Goal: Task Accomplishment & Management: Manage account settings

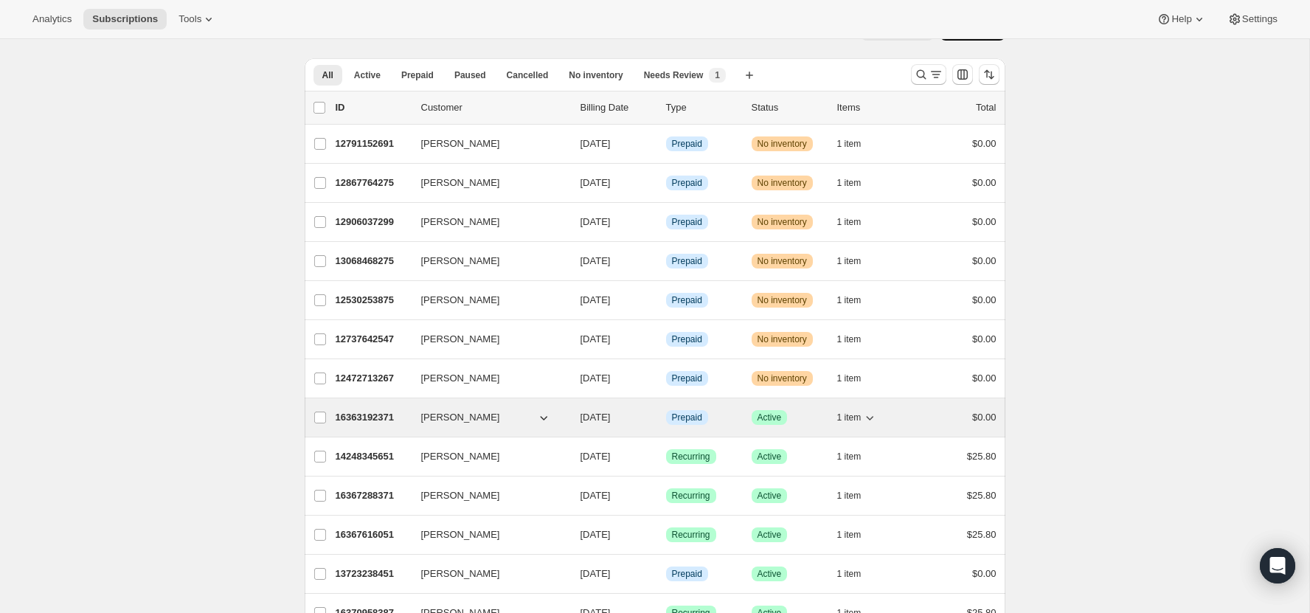
scroll to position [47, 0]
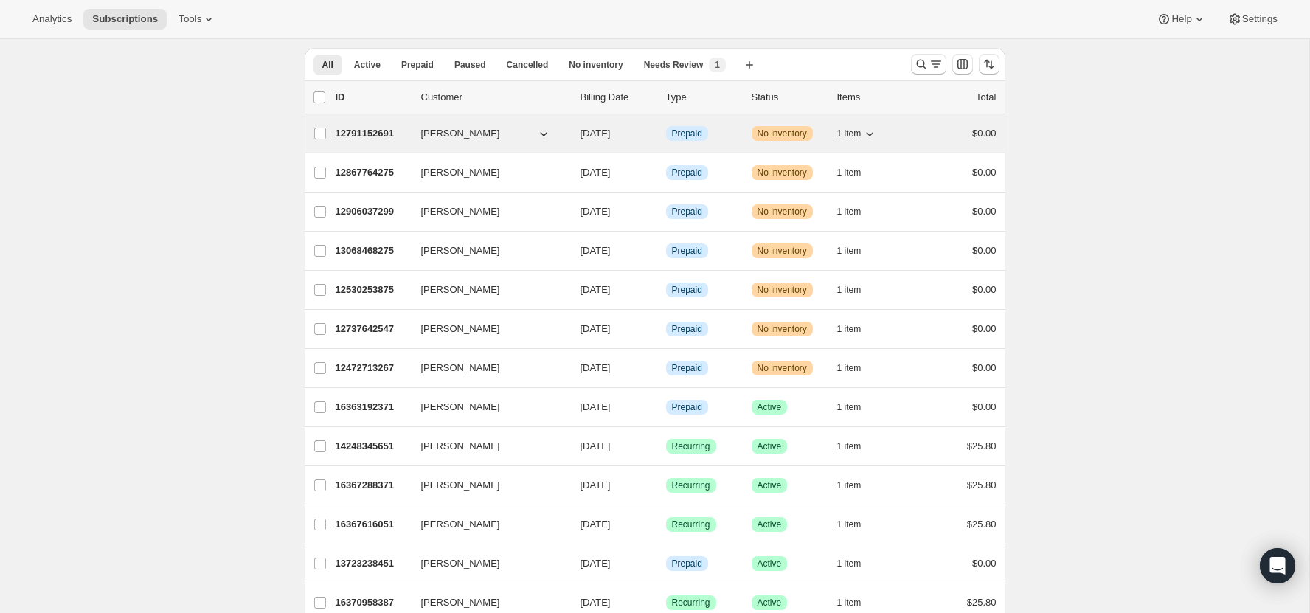
click at [426, 131] on span "[PERSON_NAME]" at bounding box center [460, 133] width 79 height 15
click at [352, 123] on div "12791152691 [PERSON_NAME] [DATE] Info Prepaid Warning No inventory 1 item $0.00" at bounding box center [666, 133] width 661 height 21
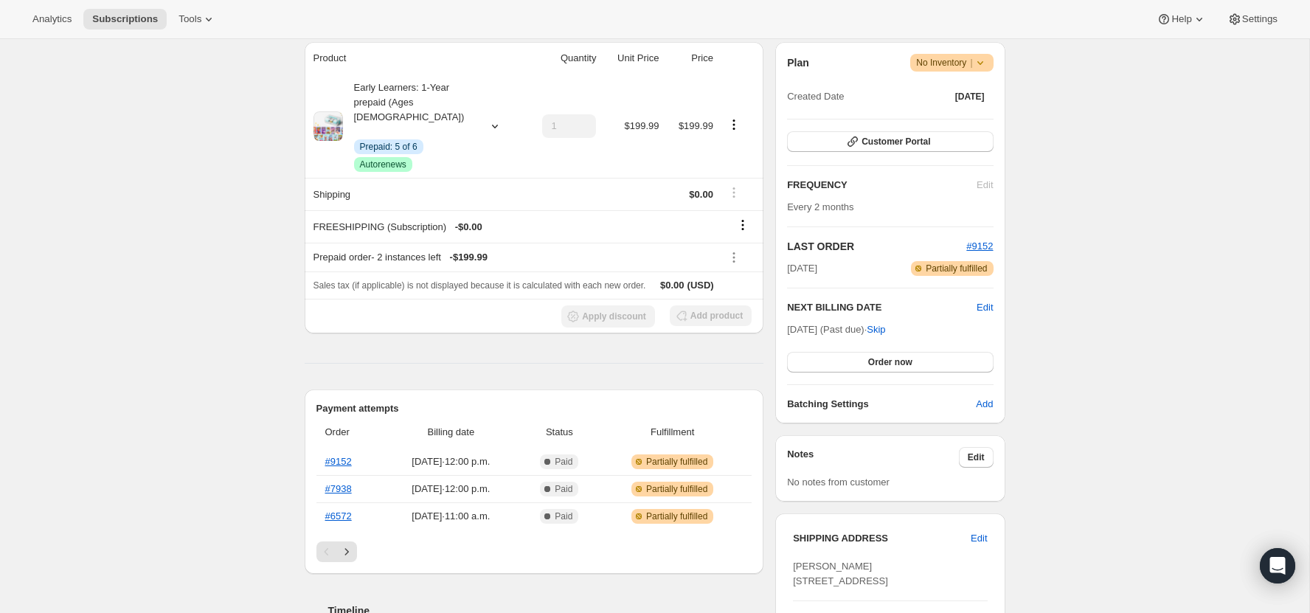
scroll to position [160, 0]
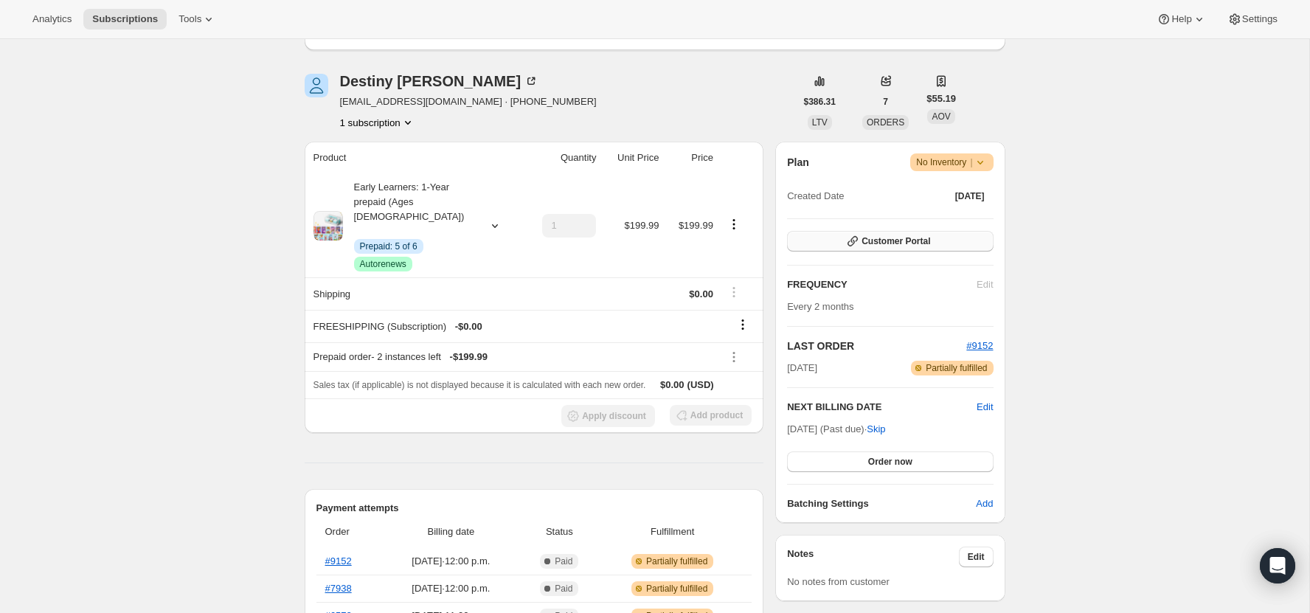
click at [910, 243] on span "Customer Portal" at bounding box center [895, 241] width 69 height 12
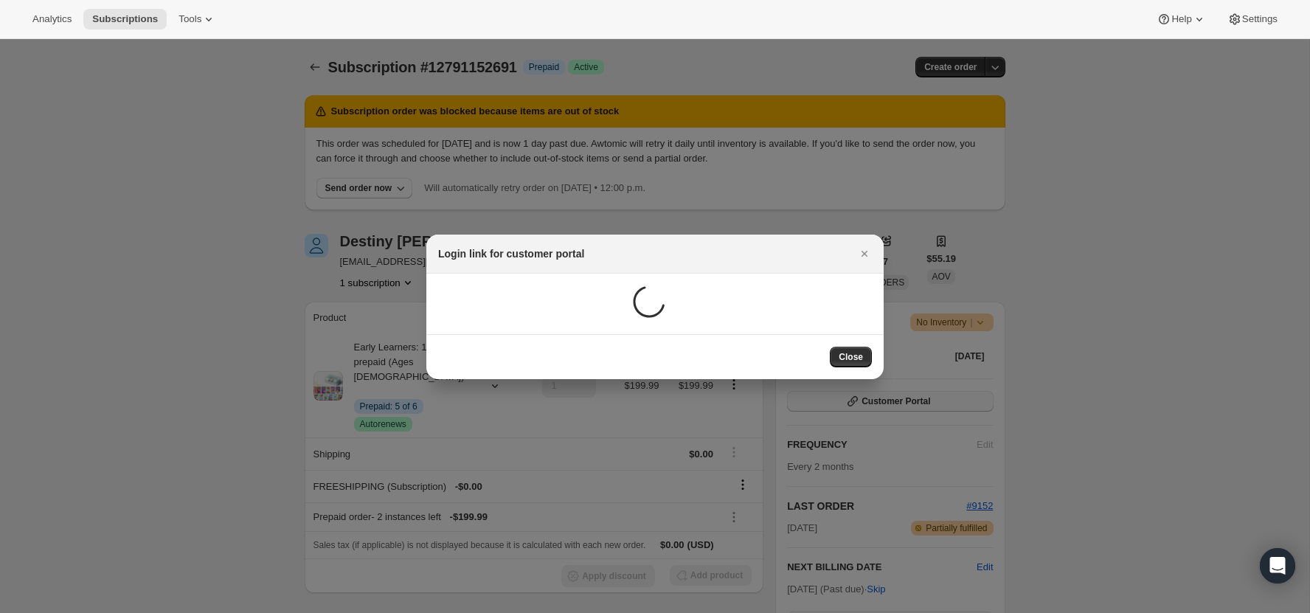
scroll to position [0, 0]
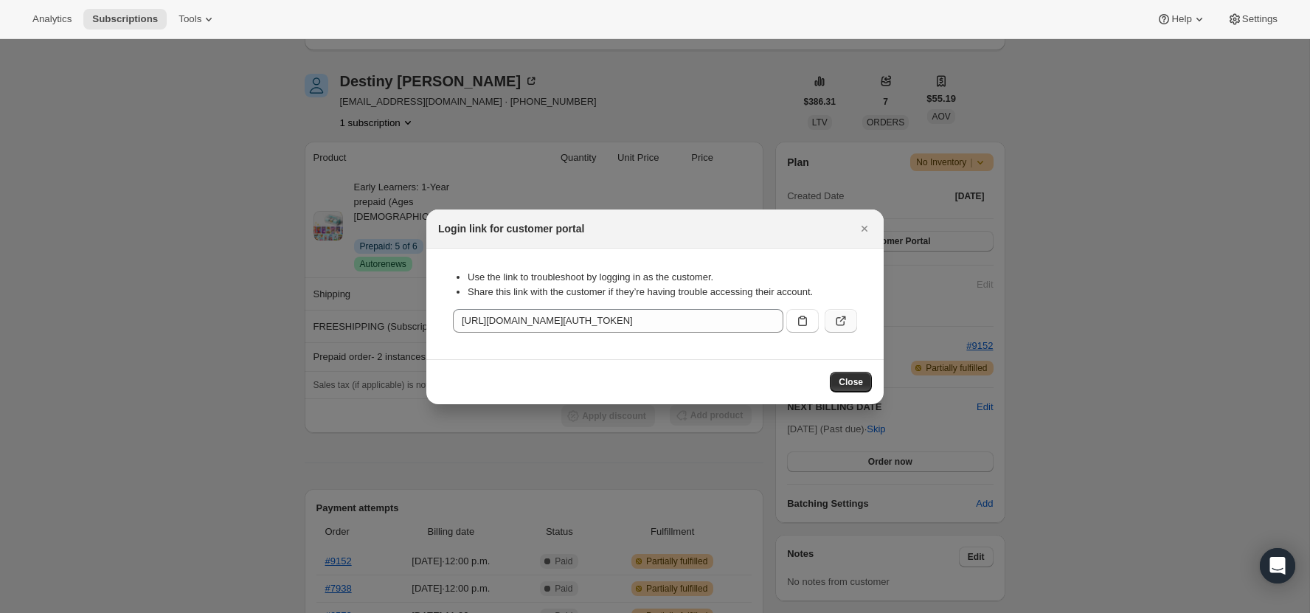
click at [844, 323] on icon ":rc6:" at bounding box center [840, 321] width 9 height 9
click at [869, 225] on icon "Close" at bounding box center [864, 228] width 15 height 15
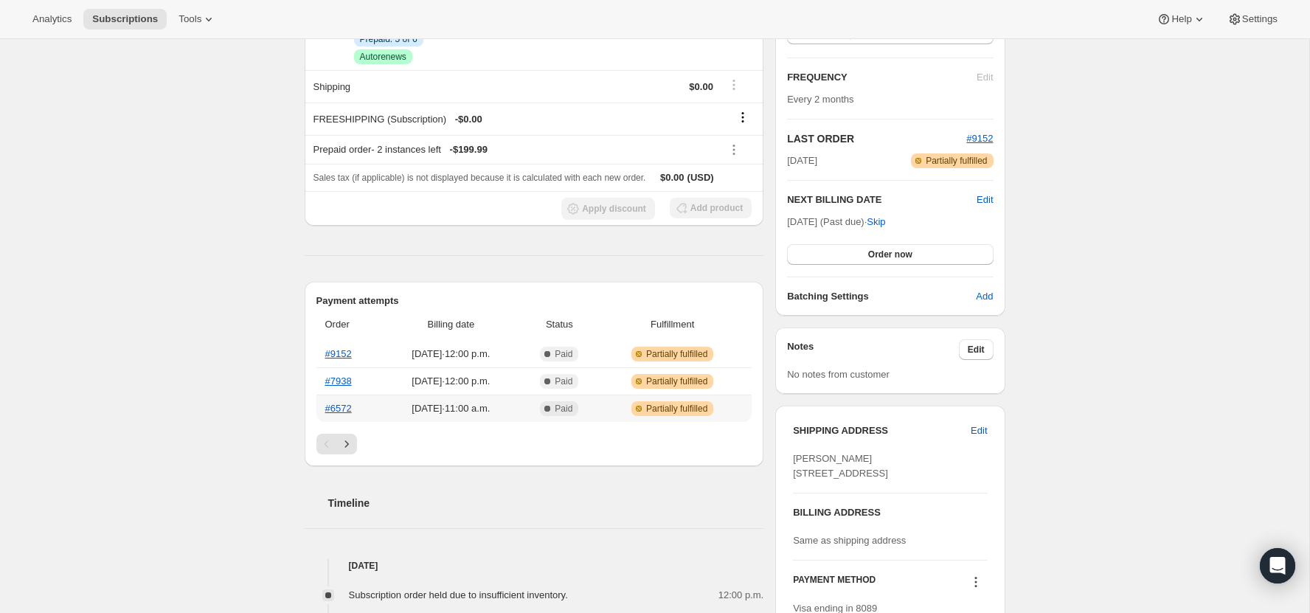
scroll to position [375, 0]
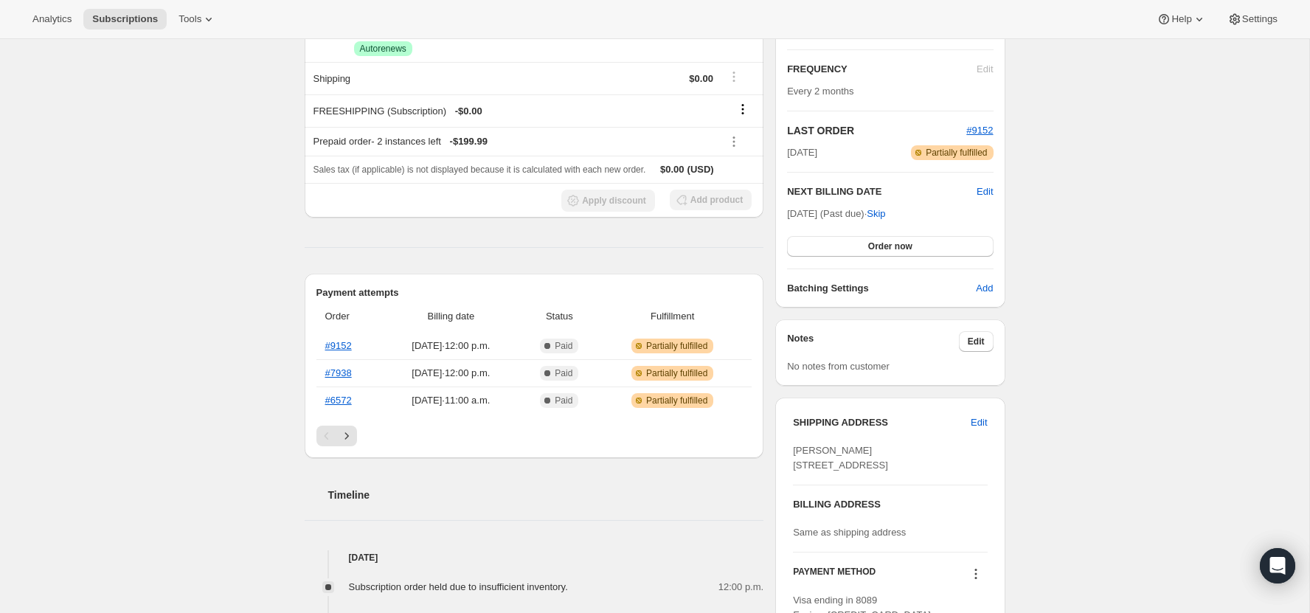
click at [362, 425] on div "Pagination" at bounding box center [534, 435] width 436 height 21
click at [350, 428] on icon "Next" at bounding box center [346, 435] width 15 height 15
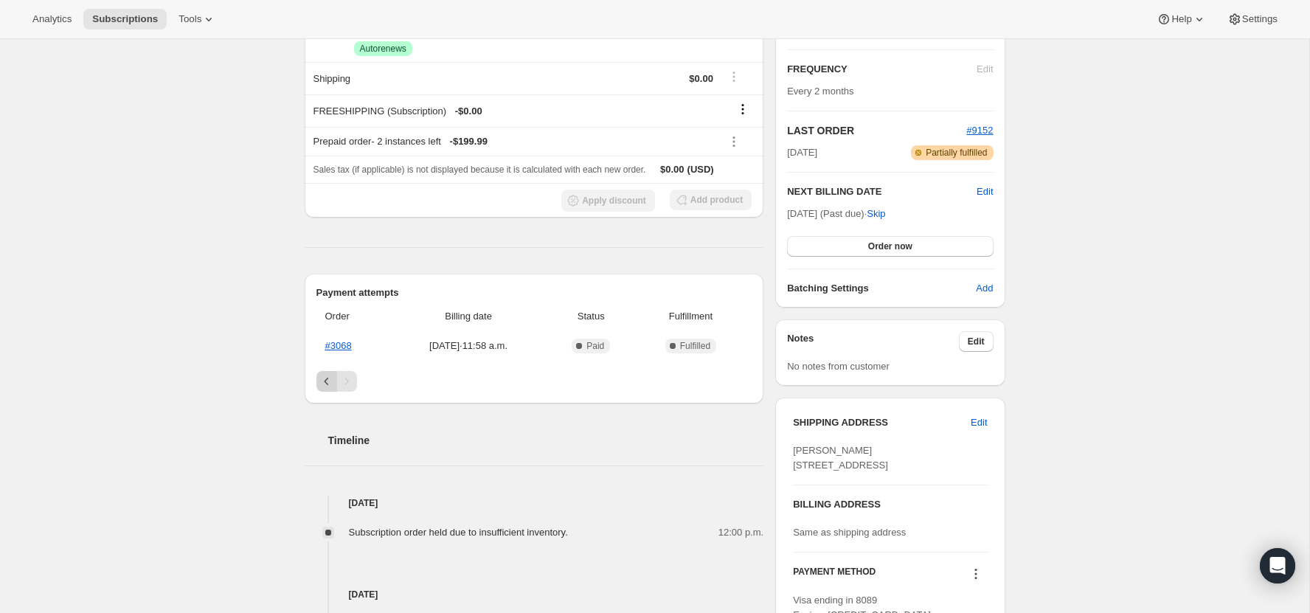
click at [332, 374] on icon "Previous" at bounding box center [326, 381] width 15 height 15
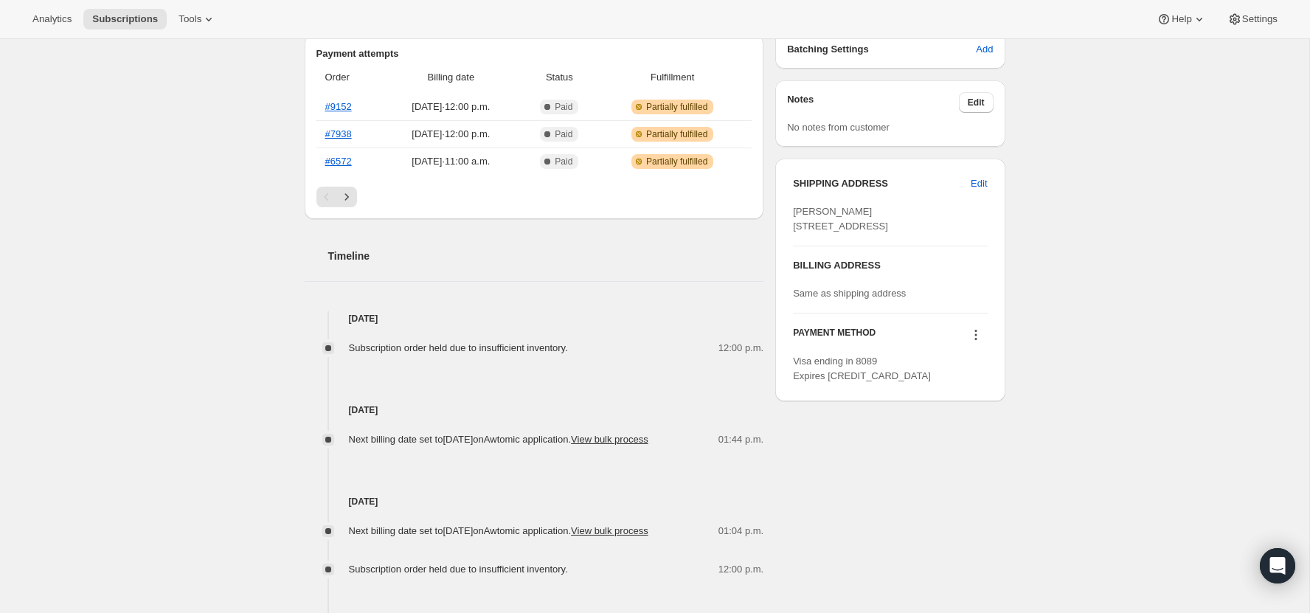
scroll to position [0, 0]
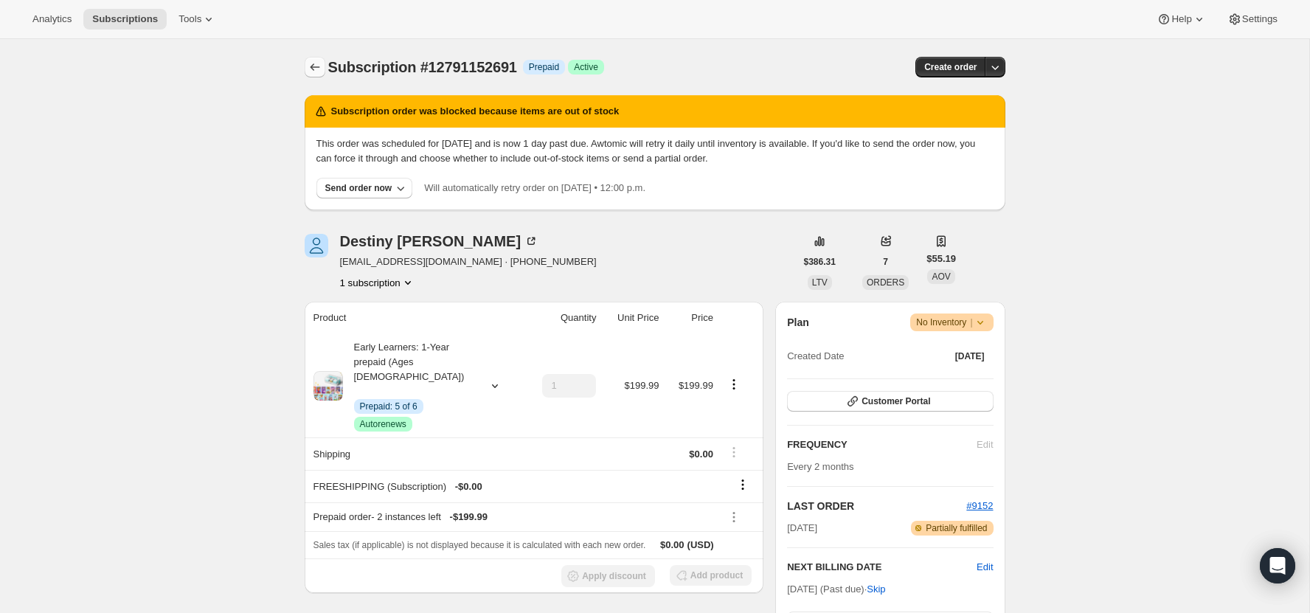
click at [310, 64] on icon "Subscriptions" at bounding box center [314, 67] width 15 height 15
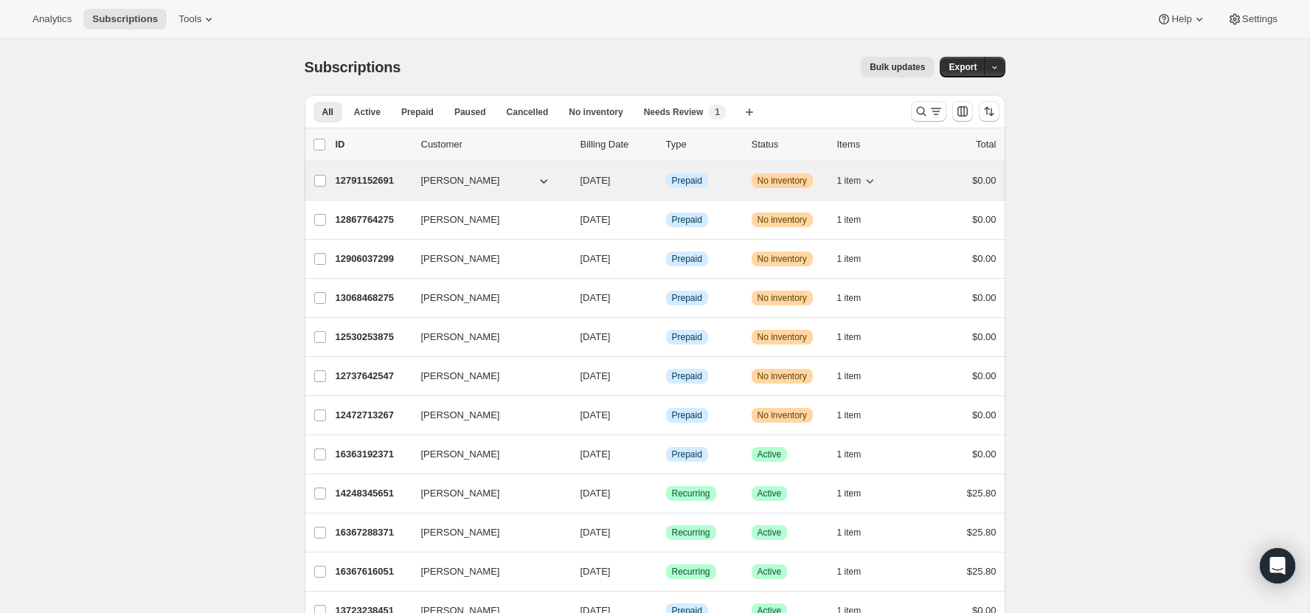
click at [365, 173] on p "12791152691" at bounding box center [373, 180] width 74 height 15
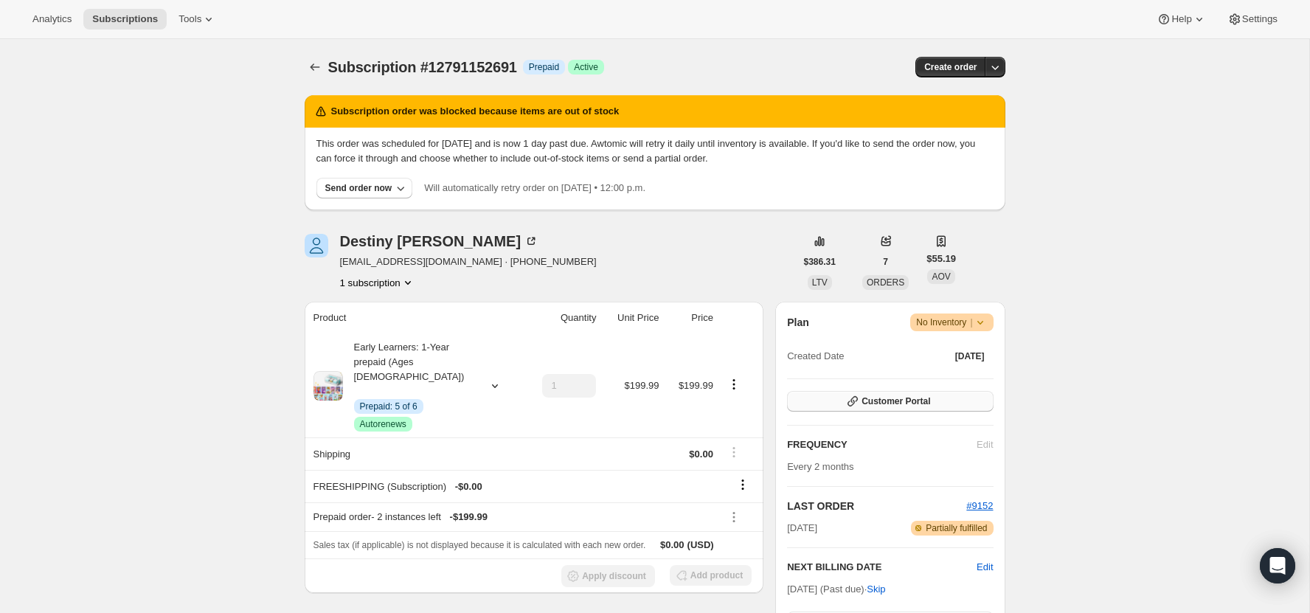
click at [905, 400] on span "Customer Portal" at bounding box center [895, 401] width 69 height 12
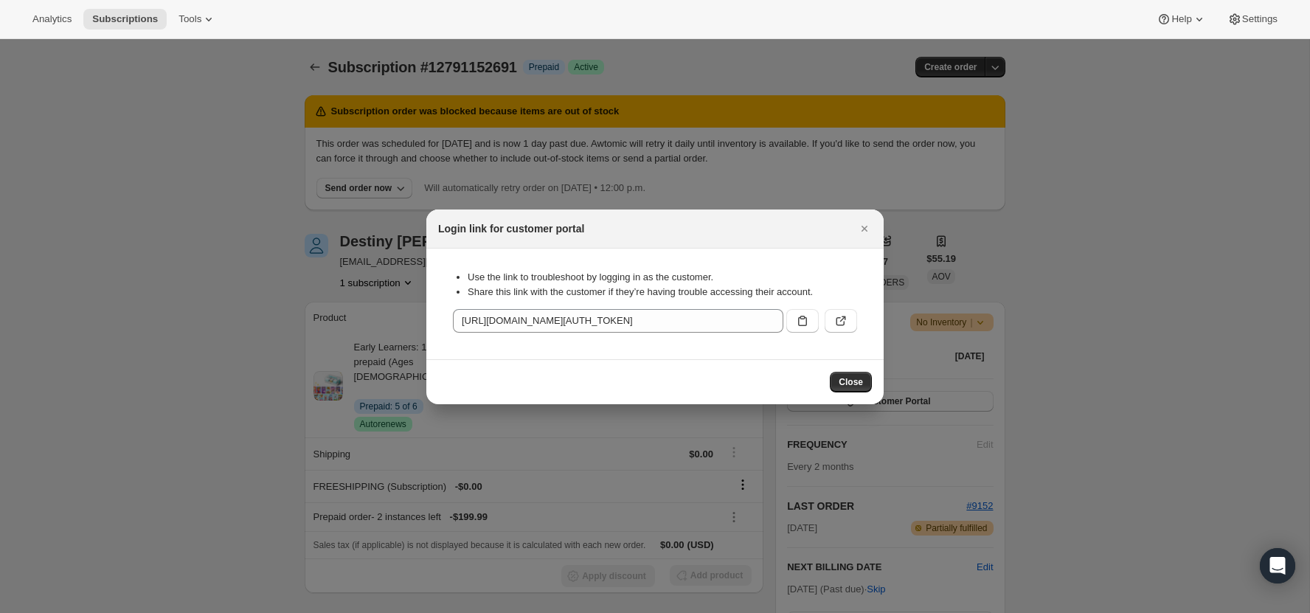
click at [842, 304] on div ":rc5:" at bounding box center [818, 317] width 77 height 29
click at [842, 324] on icon ":rc5:" at bounding box center [840, 320] width 15 height 15
click at [864, 232] on icon "Close" at bounding box center [864, 228] width 15 height 15
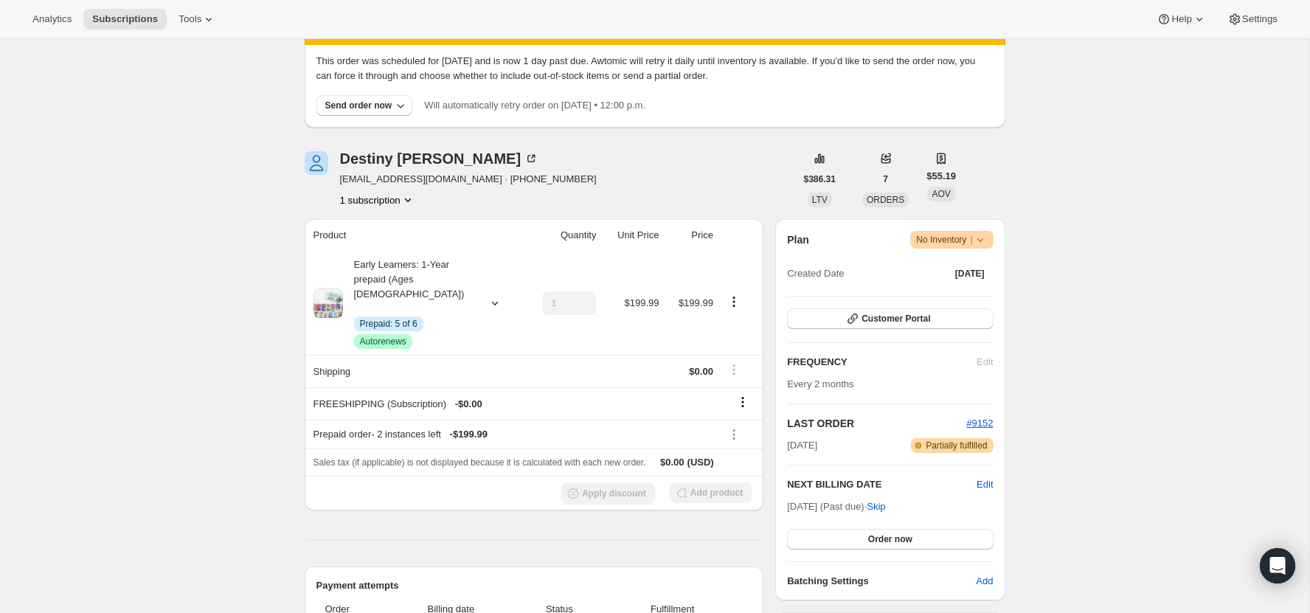
scroll to position [114, 0]
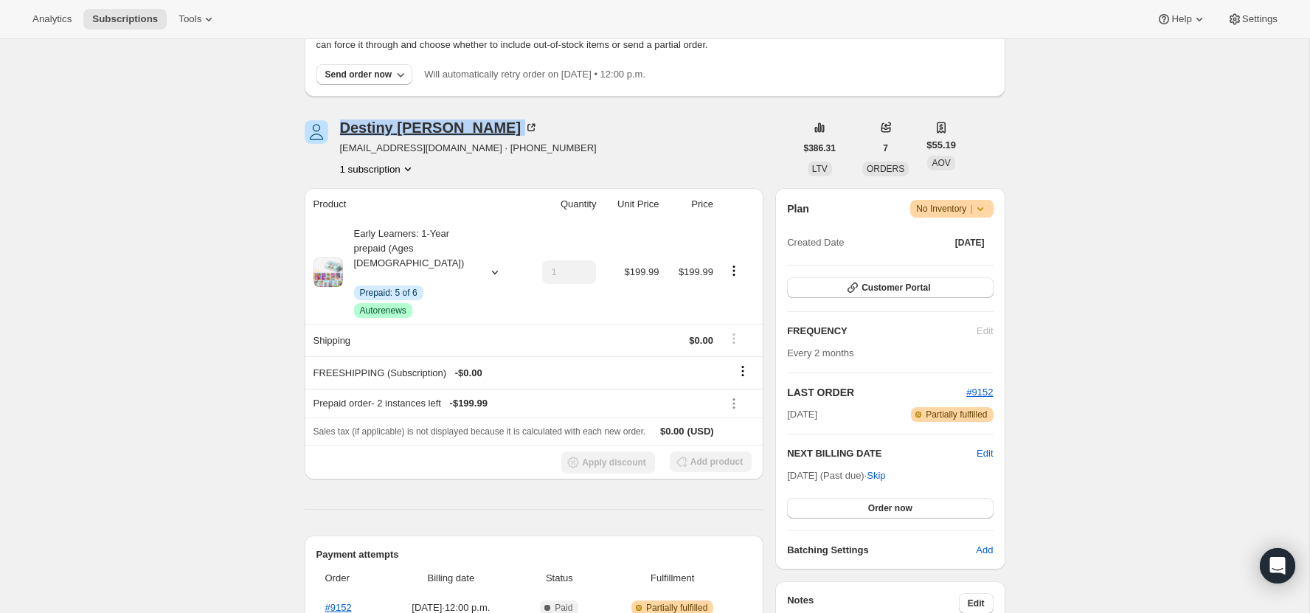
drag, startPoint x: 501, startPoint y: 135, endPoint x: 340, endPoint y: 131, distance: 160.8
click at [340, 131] on div "Destiny Rowland destinys_screamo@yahoo.com · +15302105855 1 subscription" at bounding box center [468, 148] width 257 height 56
copy div "Destiny Rowland"
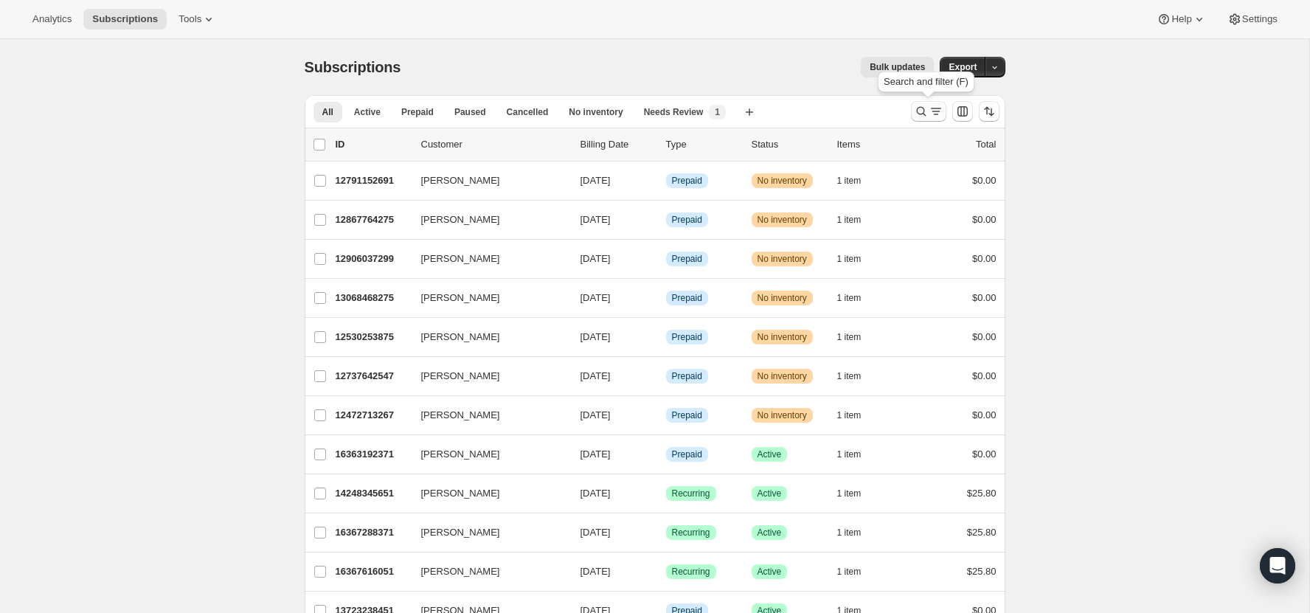
click at [926, 108] on icon "Search and filter results" at bounding box center [921, 111] width 15 height 15
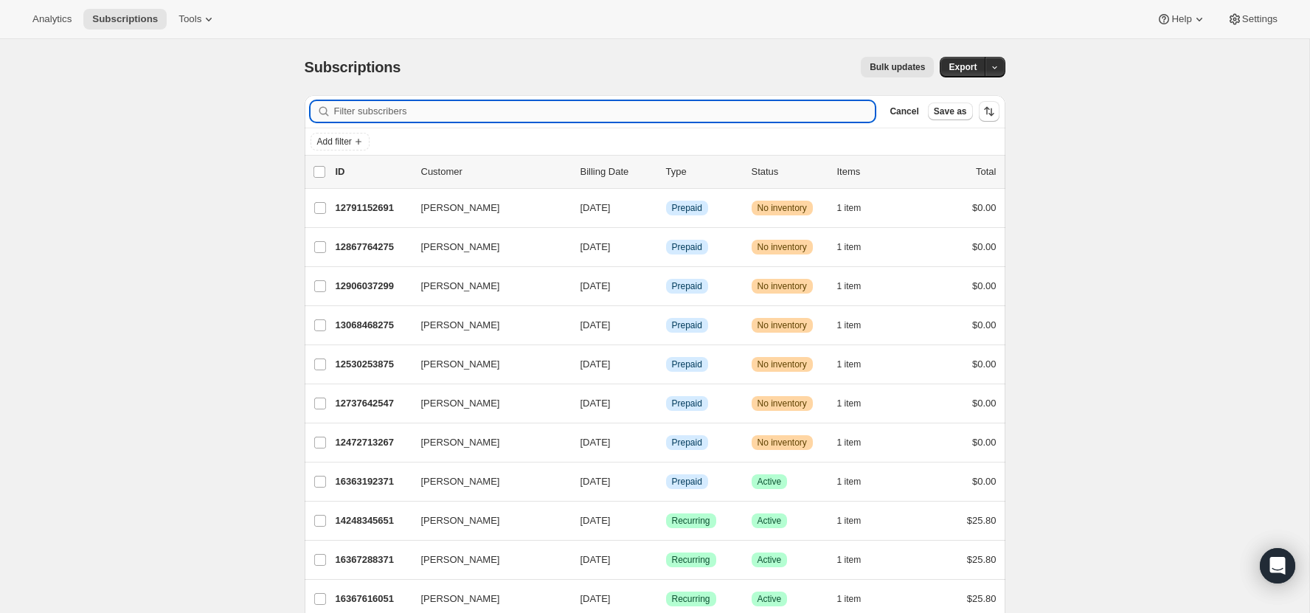
click at [714, 120] on input "Filter subscribers" at bounding box center [604, 111] width 541 height 21
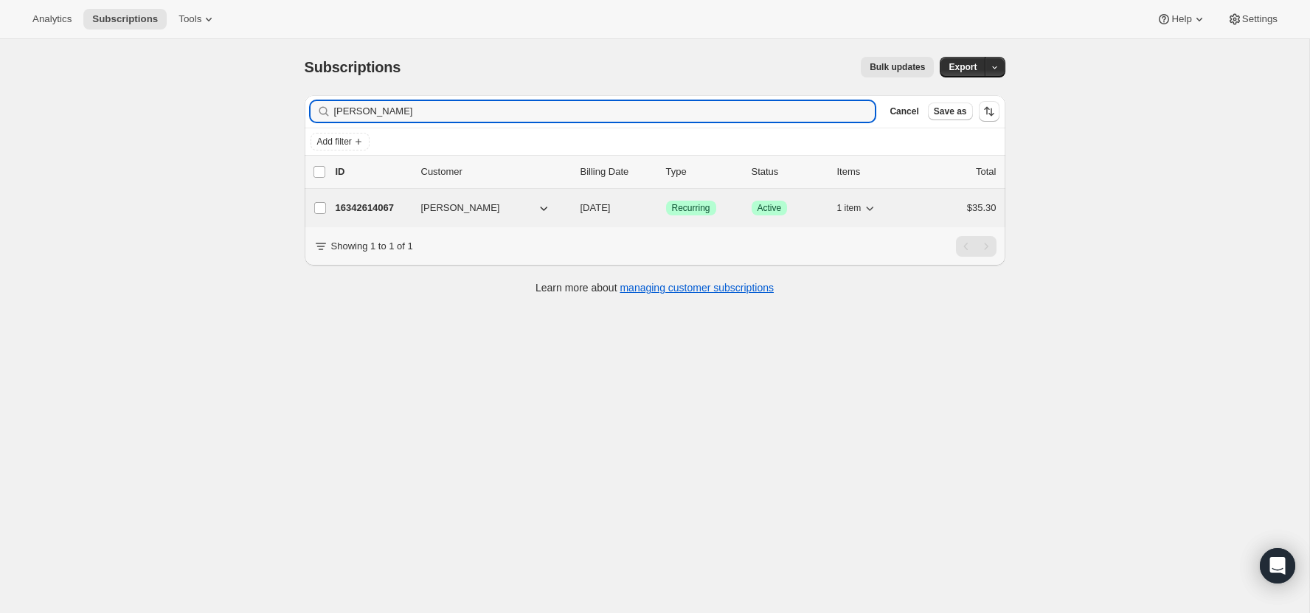
type input "[PERSON_NAME]"
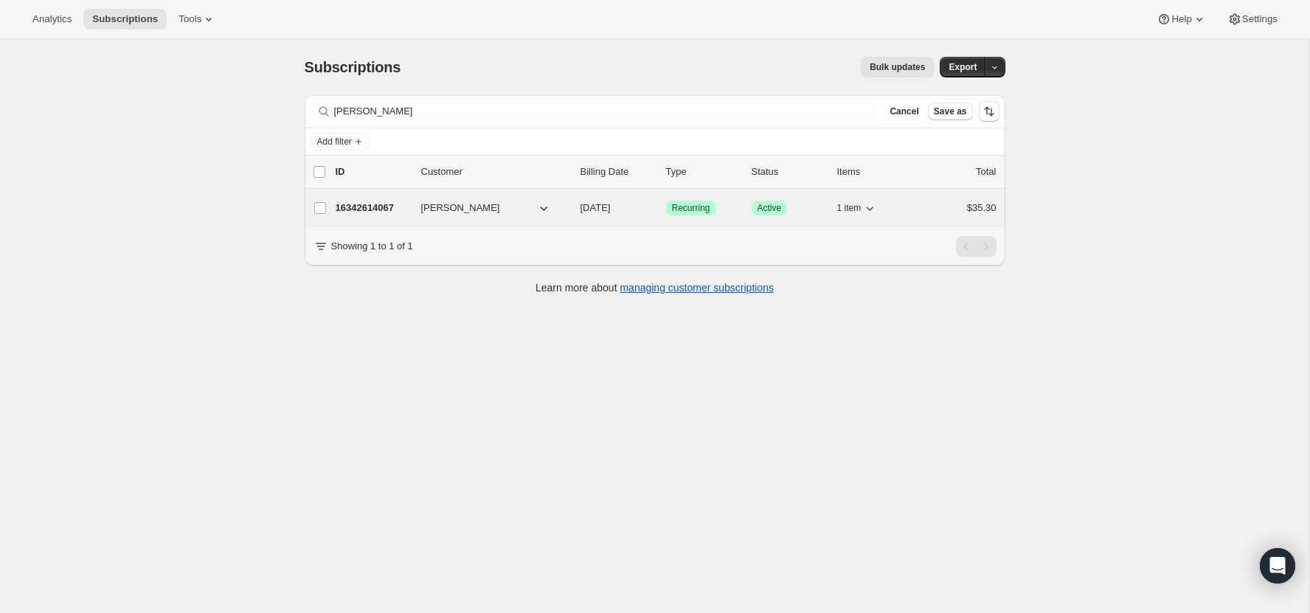
click at [372, 216] on div "16342614067 [PERSON_NAME] [DATE] Success Recurring Success Active 1 item $35.30" at bounding box center [666, 208] width 661 height 21
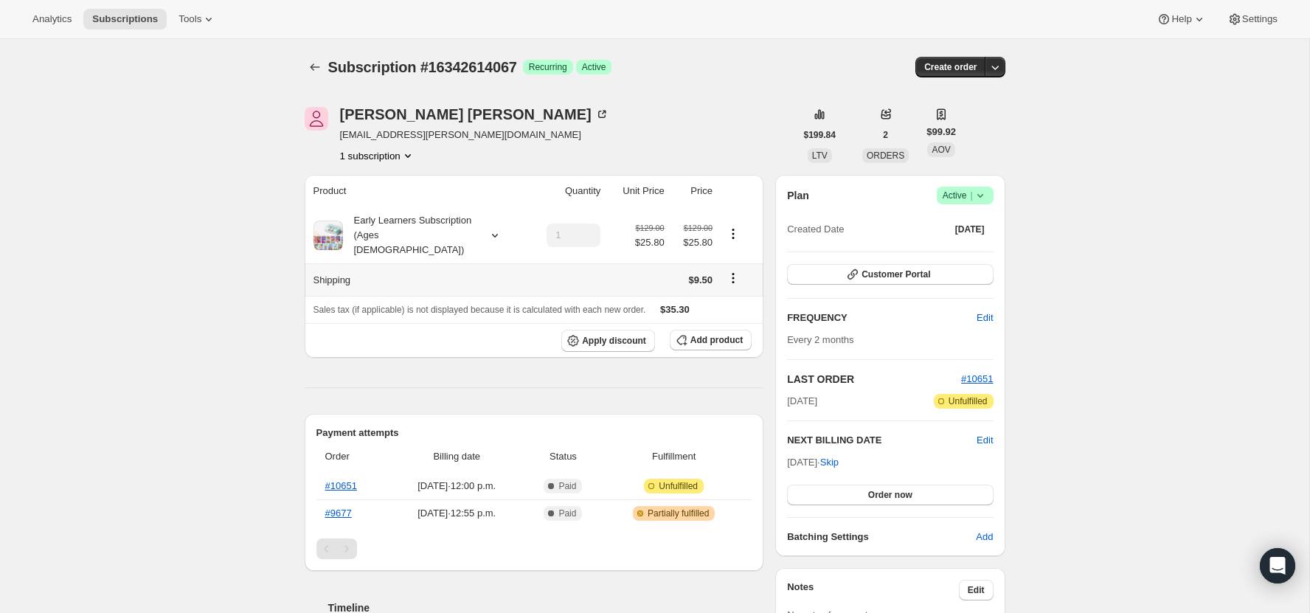
click at [729, 271] on icon "Shipping actions" at bounding box center [733, 278] width 15 height 15
click at [760, 295] on span "Edit shipping rate" at bounding box center [731, 291] width 74 height 11
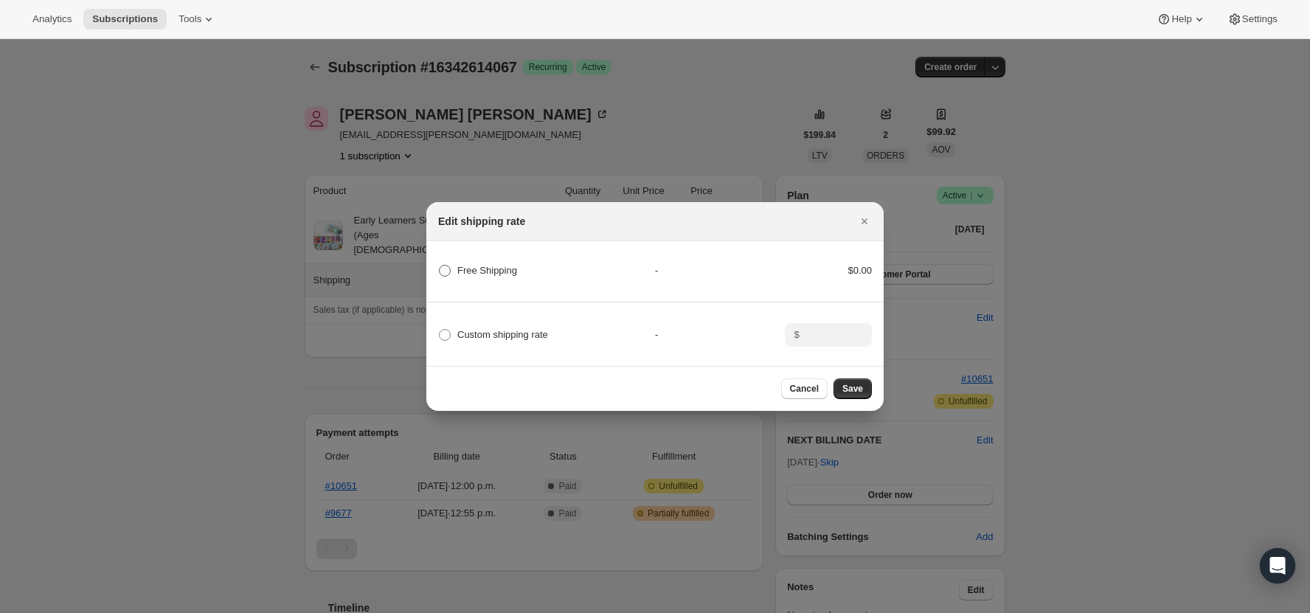
click at [476, 268] on span "Free Shipping" at bounding box center [487, 270] width 60 height 11
click at [439, 265] on Shipping "Free Shipping" at bounding box center [439, 265] width 1 height 1
radio Shipping "true"
click at [858, 389] on span "Save" at bounding box center [852, 389] width 21 height 12
